Goal: Transaction & Acquisition: Subscribe to service/newsletter

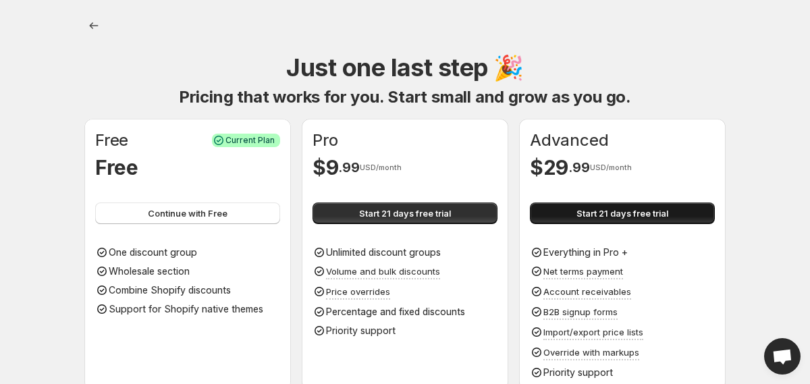
click at [595, 210] on span "Start 21 days free trial" at bounding box center [622, 212] width 92 height 13
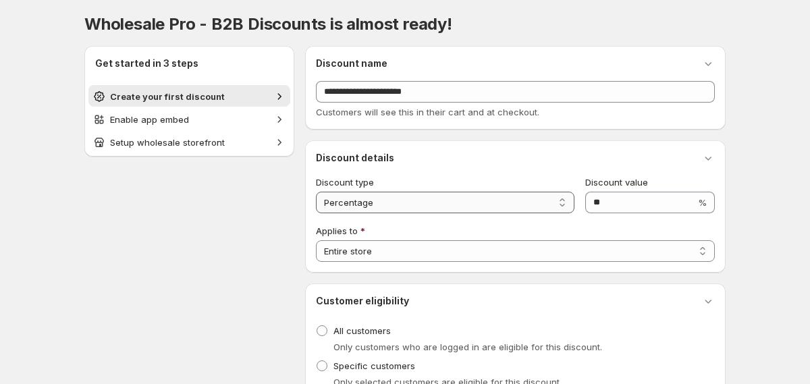
scroll to position [113, 0]
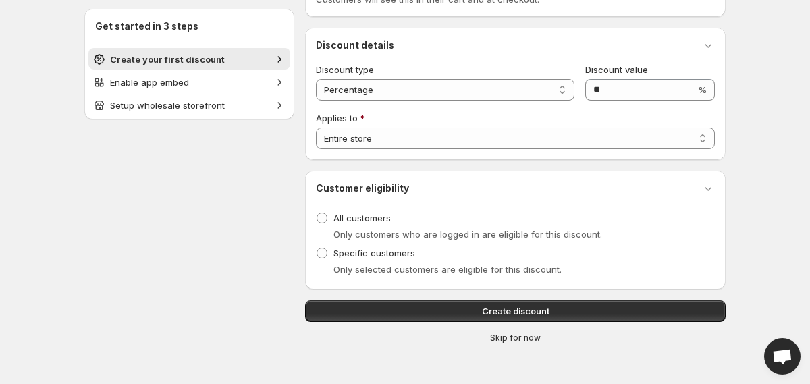
click at [527, 340] on span "Skip for now" at bounding box center [515, 338] width 51 height 11
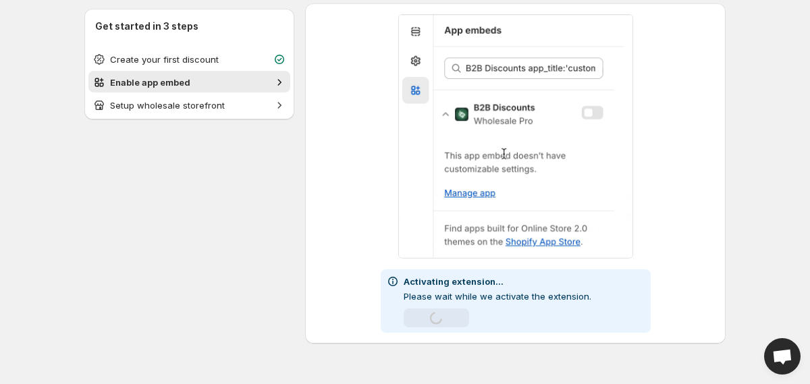
scroll to position [51, 0]
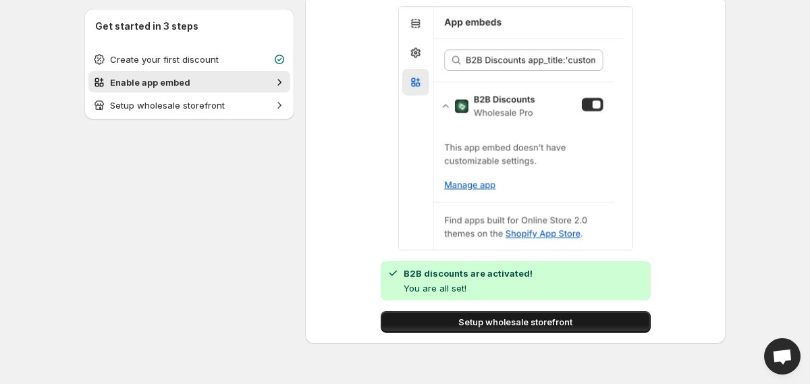
click at [528, 321] on span "Setup wholesale storefront" at bounding box center [515, 321] width 114 height 13
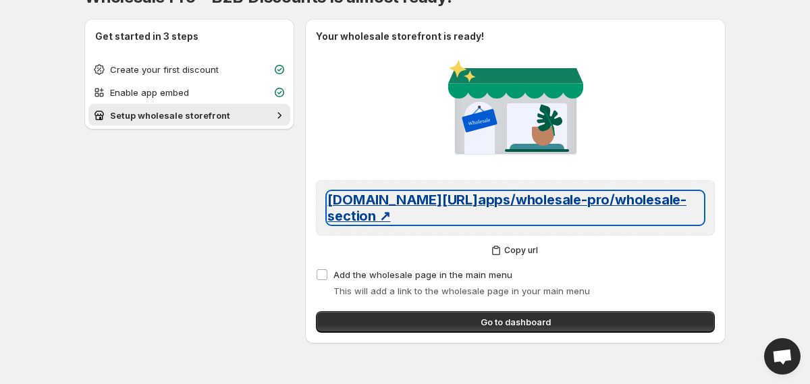
click at [488, 203] on span "lockprotestapp.myshopify.com/ apps/wholesale-pro/wholesale-section ↗" at bounding box center [506, 208] width 359 height 32
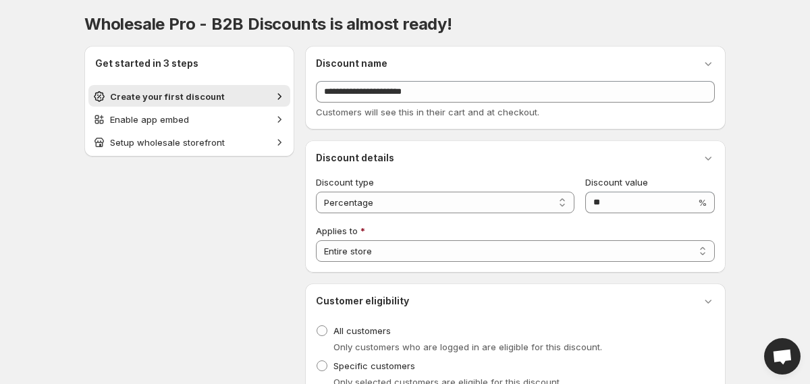
scroll to position [113, 0]
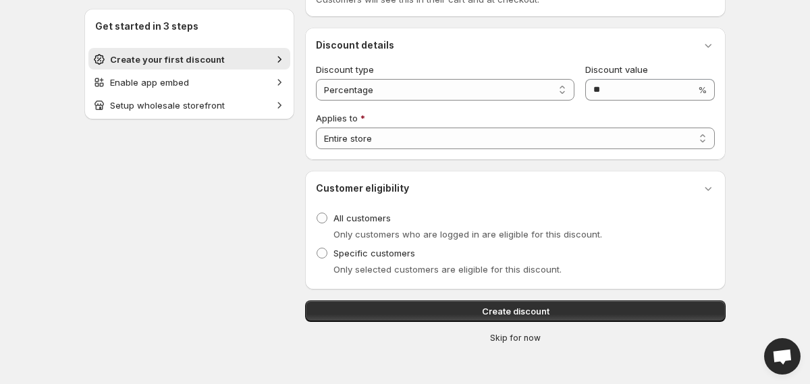
click at [505, 332] on button "Skip for now" at bounding box center [515, 338] width 431 height 16
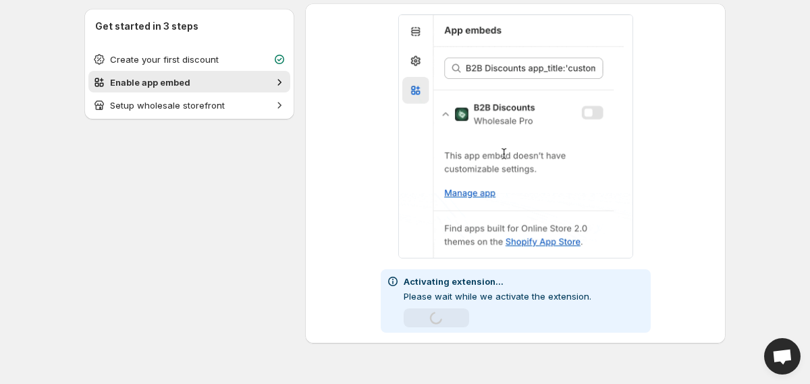
scroll to position [51, 0]
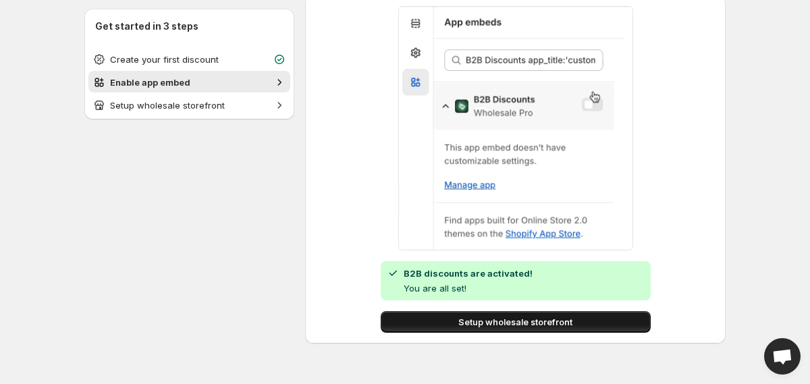
click at [501, 320] on span "Setup wholesale storefront" at bounding box center [515, 321] width 114 height 13
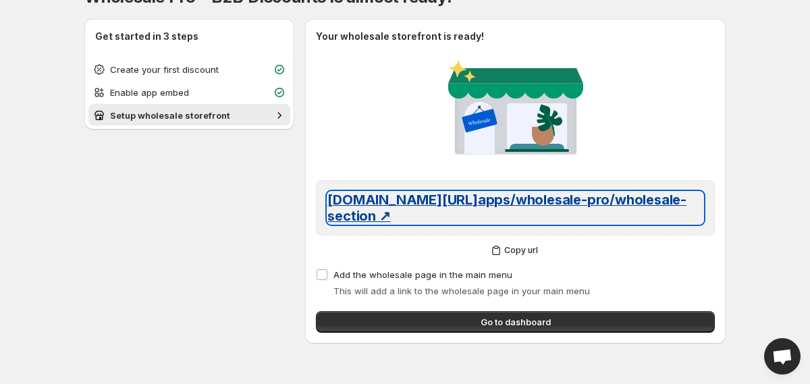
click at [470, 209] on span "lockprotestapp.myshopify.com/ apps/wholesale-pro/wholesale-section ↗" at bounding box center [506, 208] width 359 height 32
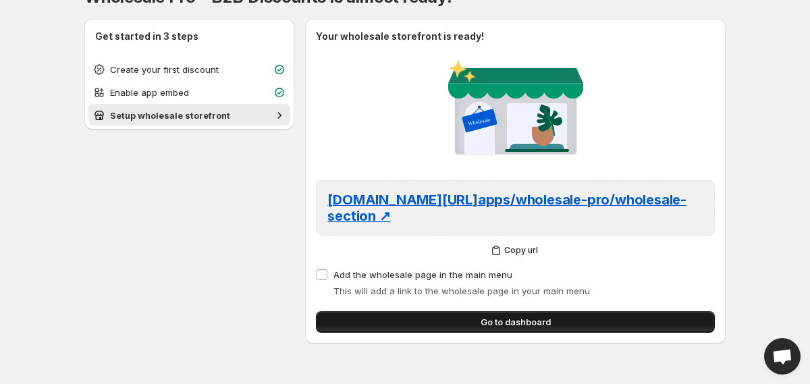
click at [508, 318] on span "Go to dashboard" at bounding box center [515, 321] width 70 height 13
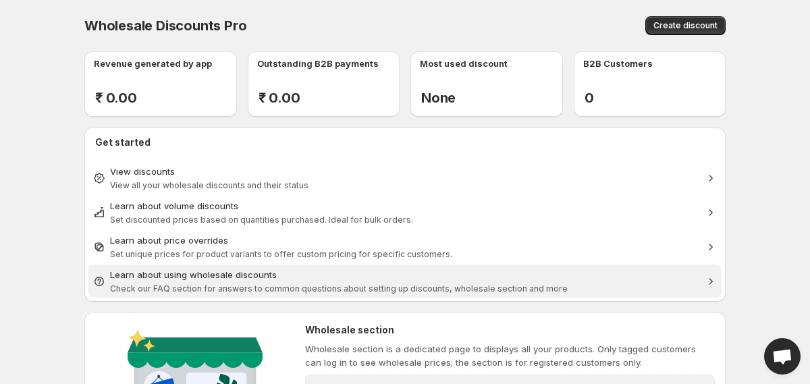
scroll to position [303, 0]
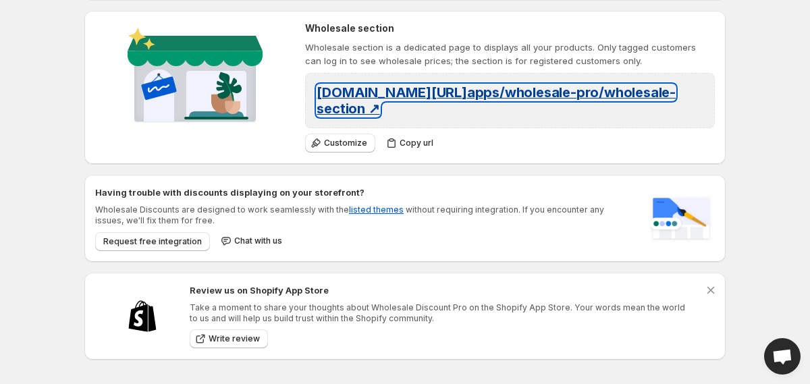
click at [392, 109] on span "[DOMAIN_NAME][URL] apps/wholesale-pro/wholesale-section ↗" at bounding box center [495, 100] width 359 height 32
